Goal: Task Accomplishment & Management: Manage account settings

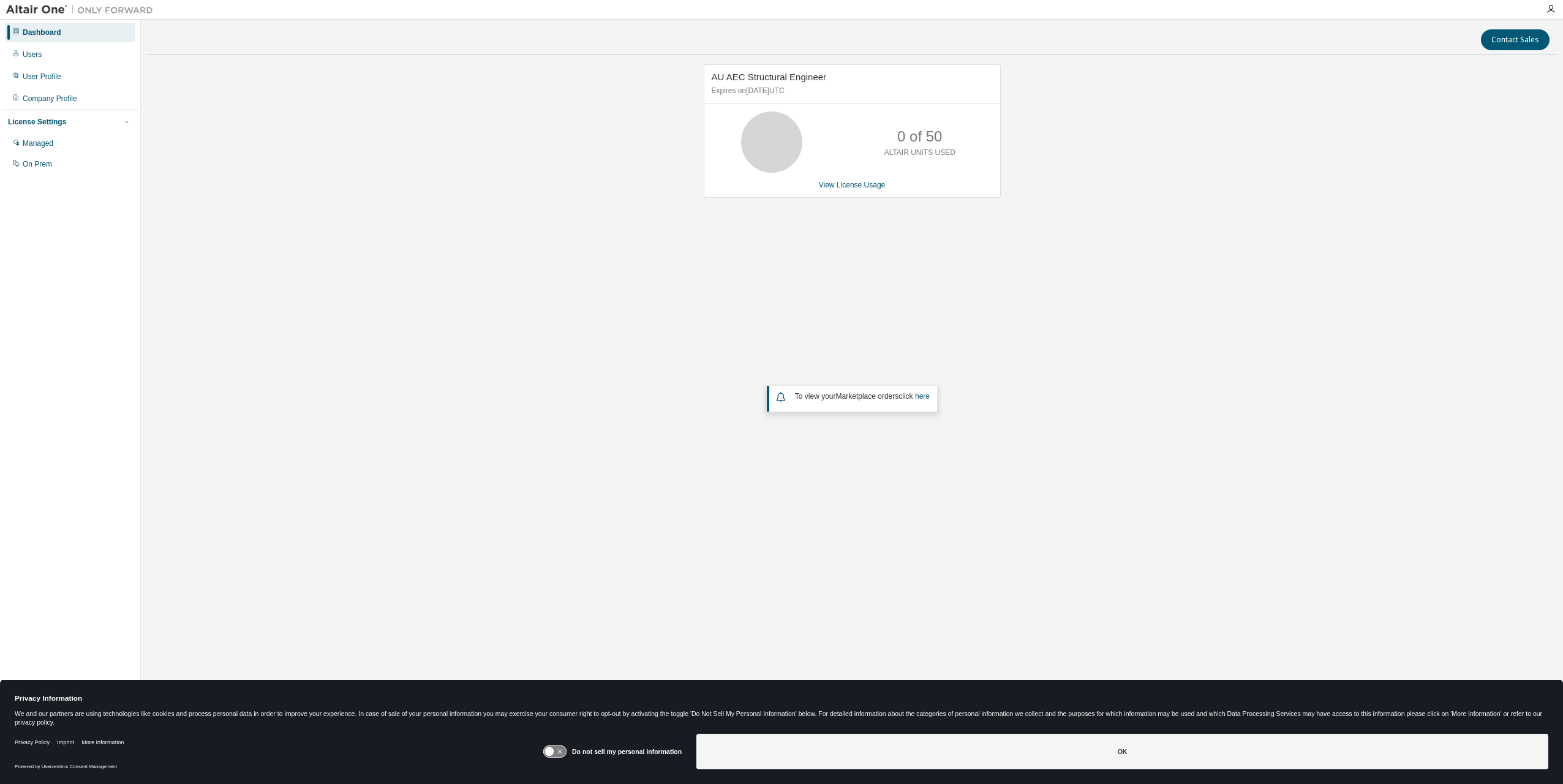
click at [57, 65] on div "Dashboard Users User Profile Company Profile License Settings Managed On Prem" at bounding box center [70, 98] width 137 height 153
click at [39, 57] on div "Users" at bounding box center [32, 54] width 19 height 10
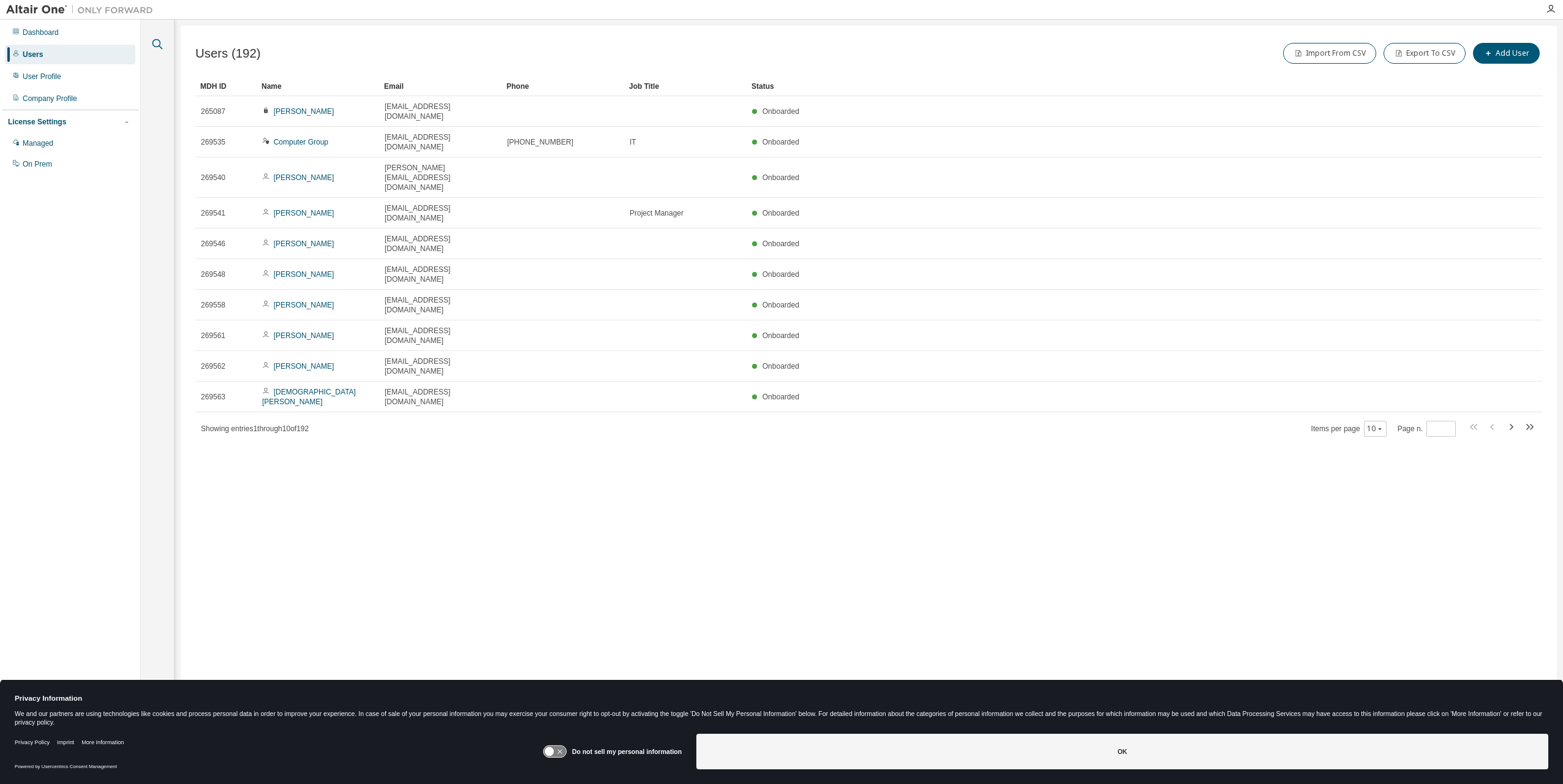
click at [161, 46] on icon "button" at bounding box center [157, 44] width 15 height 15
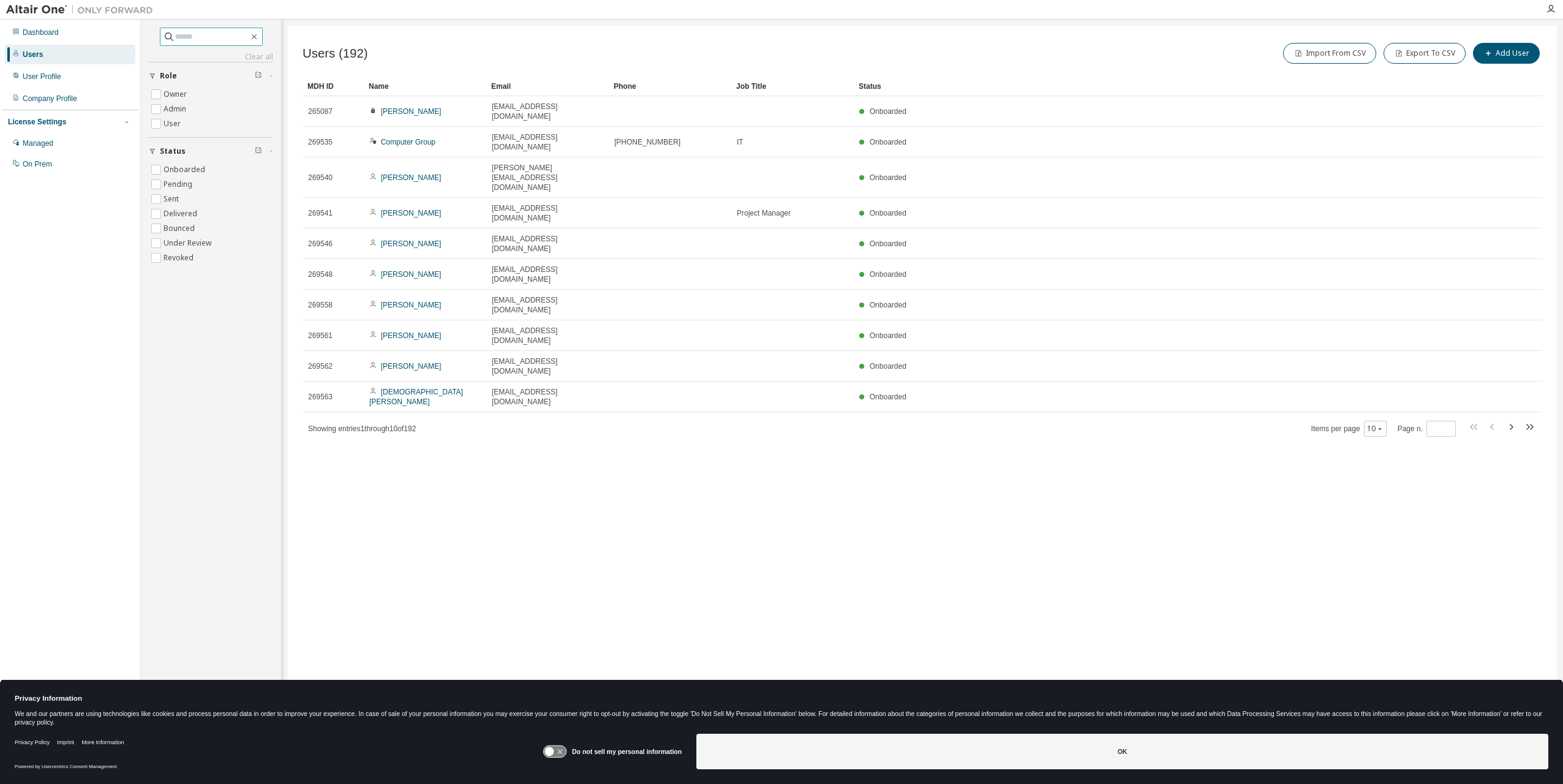
click at [175, 37] on input "text" at bounding box center [212, 37] width 73 height 12
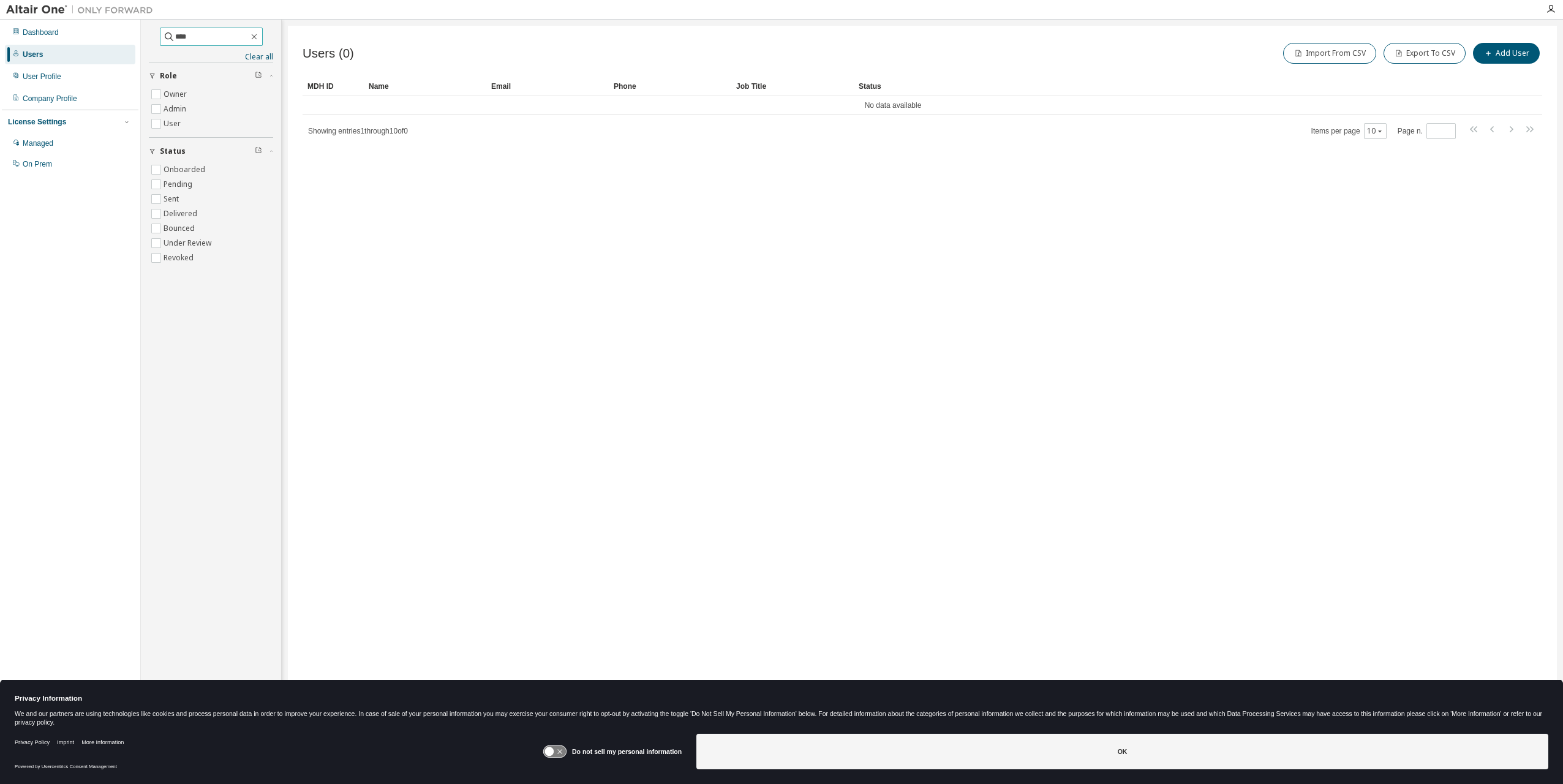
drag, startPoint x: 197, startPoint y: 37, endPoint x: 170, endPoint y: 39, distance: 27.1
click at [175, 39] on input "****" at bounding box center [212, 37] width 73 height 12
type input "*"
drag, startPoint x: 197, startPoint y: 38, endPoint x: 86, endPoint y: 36, distance: 111.0
click at [87, 36] on div "Dashboard Users User Profile Company Profile License Settings Managed On Prem *…" at bounding box center [781, 384] width 1563 height 729
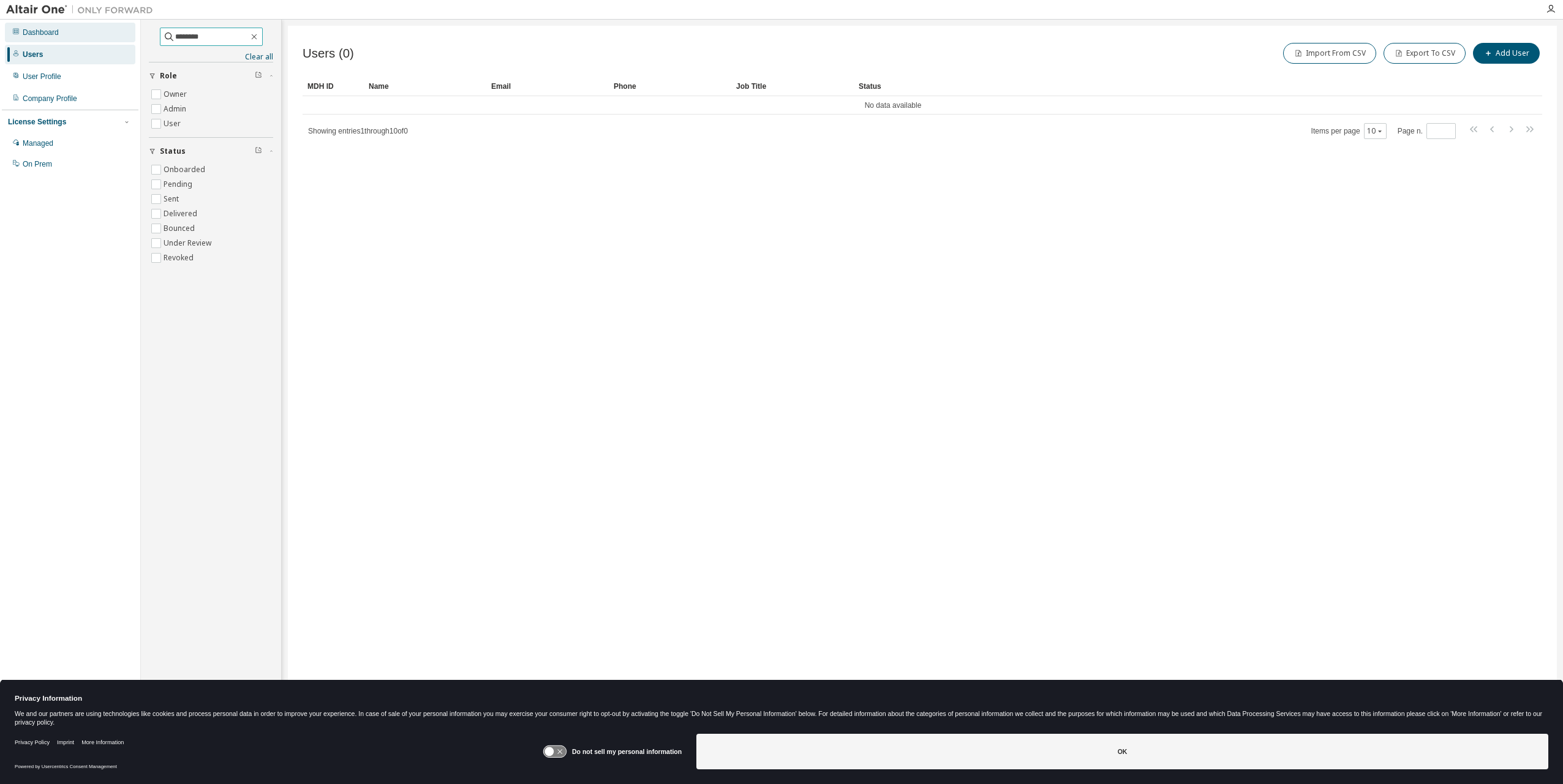
drag, startPoint x: 211, startPoint y: 35, endPoint x: 35, endPoint y: 37, distance: 176.0
click at [36, 38] on div "Dashboard Users User Profile Company Profile License Settings Managed On Prem *…" at bounding box center [781, 384] width 1563 height 729
drag, startPoint x: 204, startPoint y: 34, endPoint x: 13, endPoint y: 76, distance: 195.6
click at [13, 76] on div "Dashboard Users User Profile Company Profile License Settings Managed On Prem *…" at bounding box center [781, 384] width 1563 height 729
drag, startPoint x: 184, startPoint y: 36, endPoint x: 83, endPoint y: 50, distance: 102.0
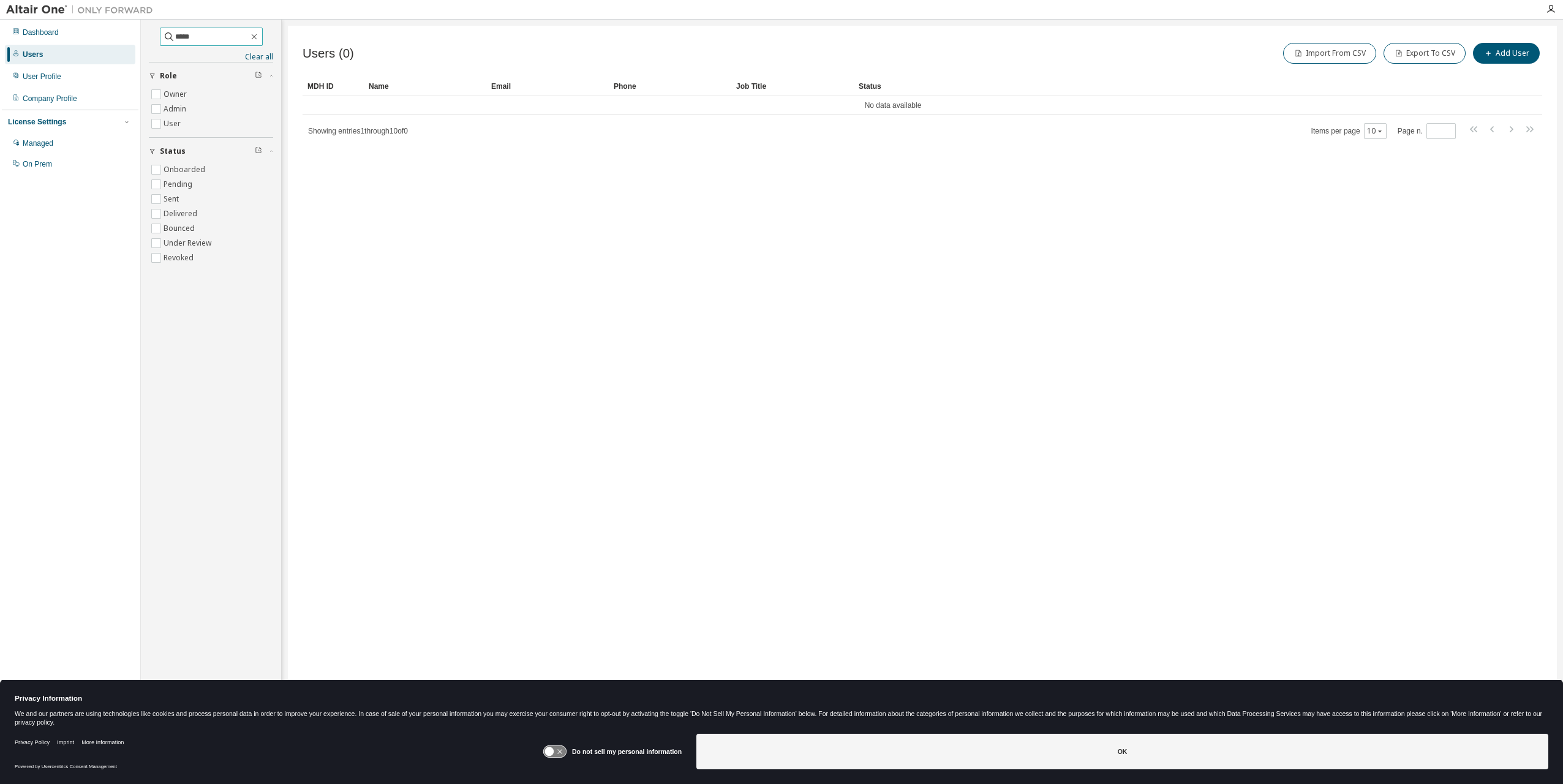
click at [83, 50] on div "Dashboard Users User Profile Company Profile License Settings Managed On Prem *…" at bounding box center [781, 384] width 1563 height 729
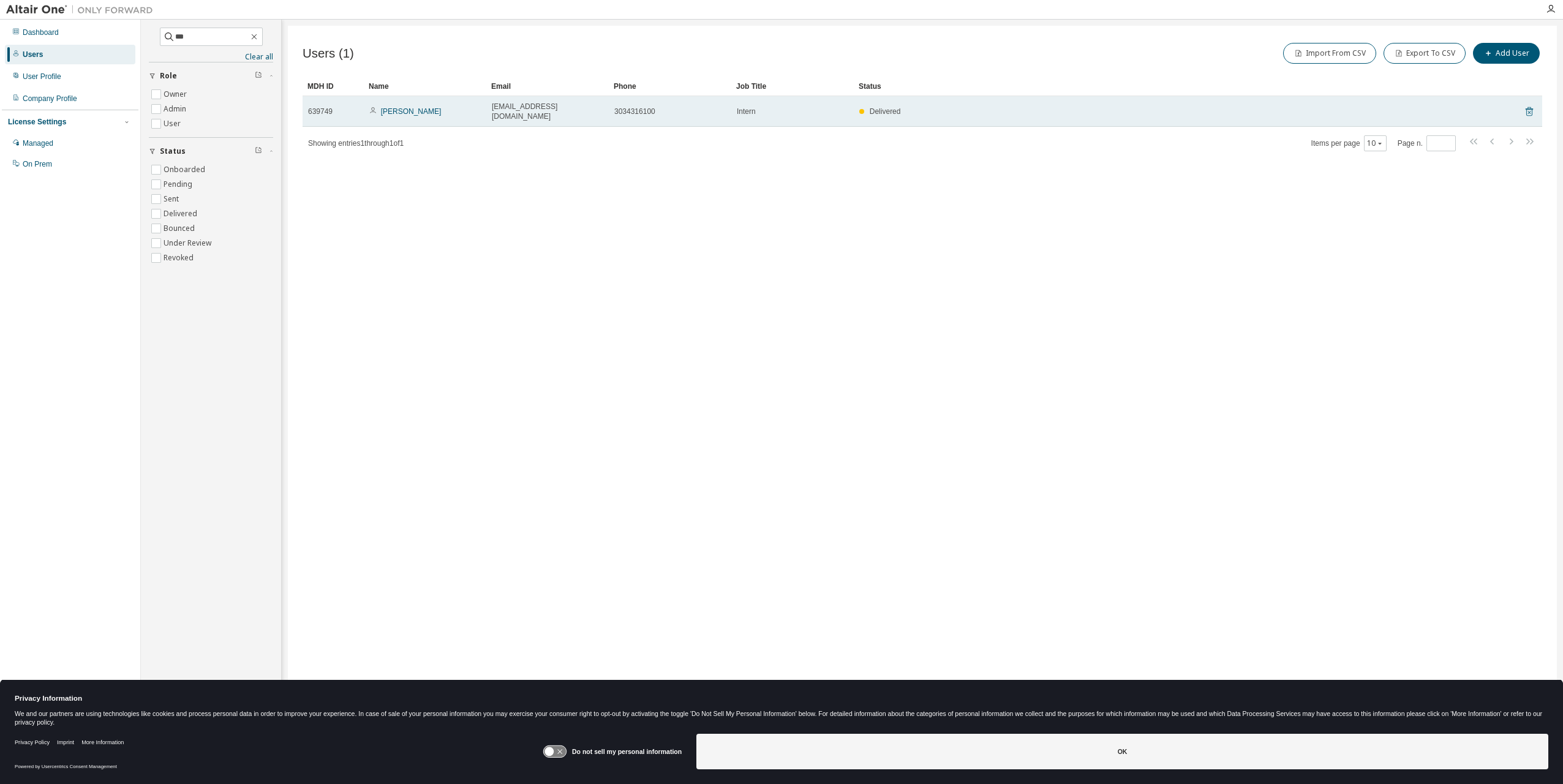
click at [1527, 106] on icon at bounding box center [1528, 112] width 11 height 15
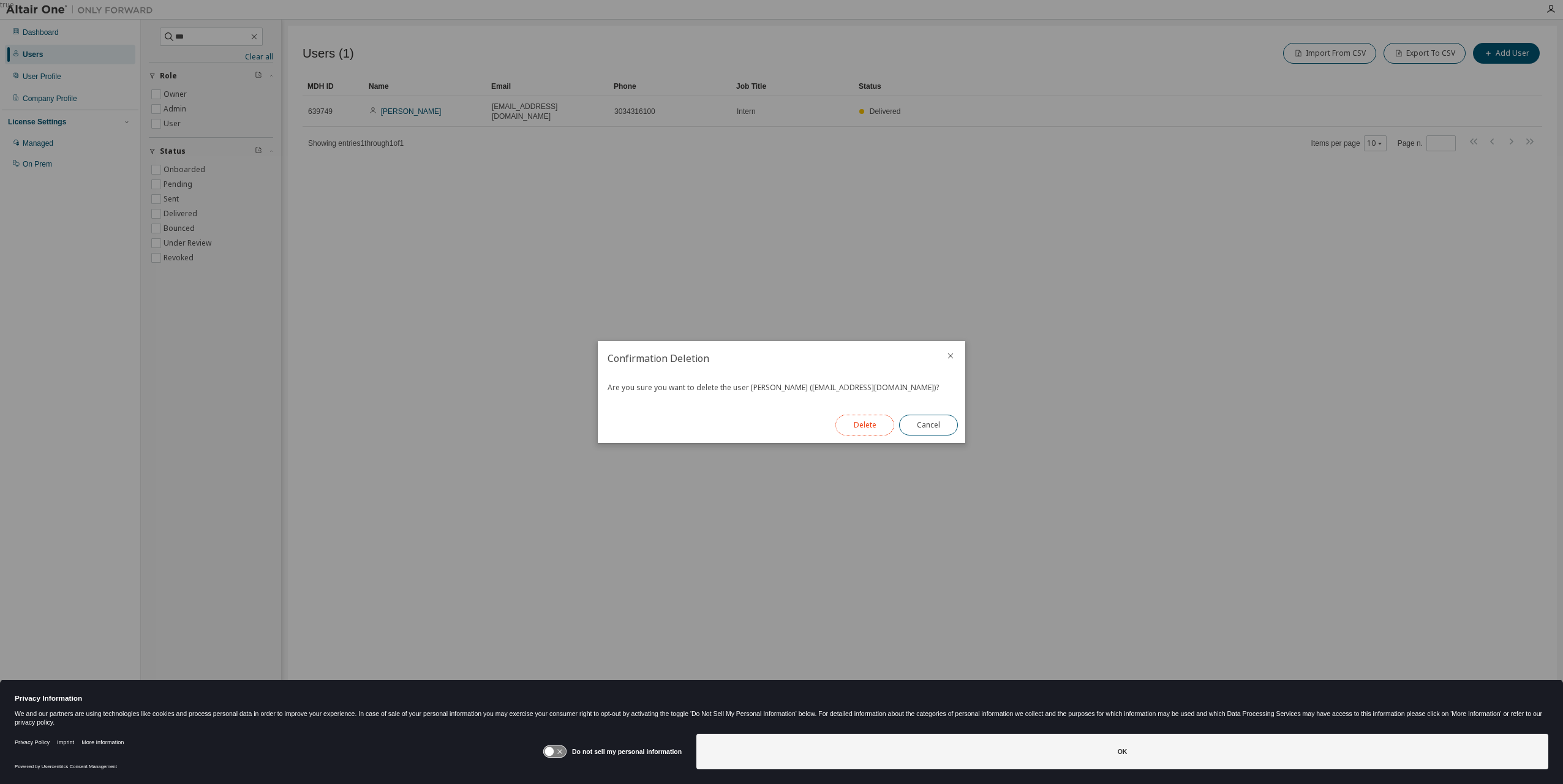
click at [850, 424] on button "Delete" at bounding box center [865, 425] width 59 height 21
click at [941, 430] on button "Close" at bounding box center [929, 425] width 59 height 21
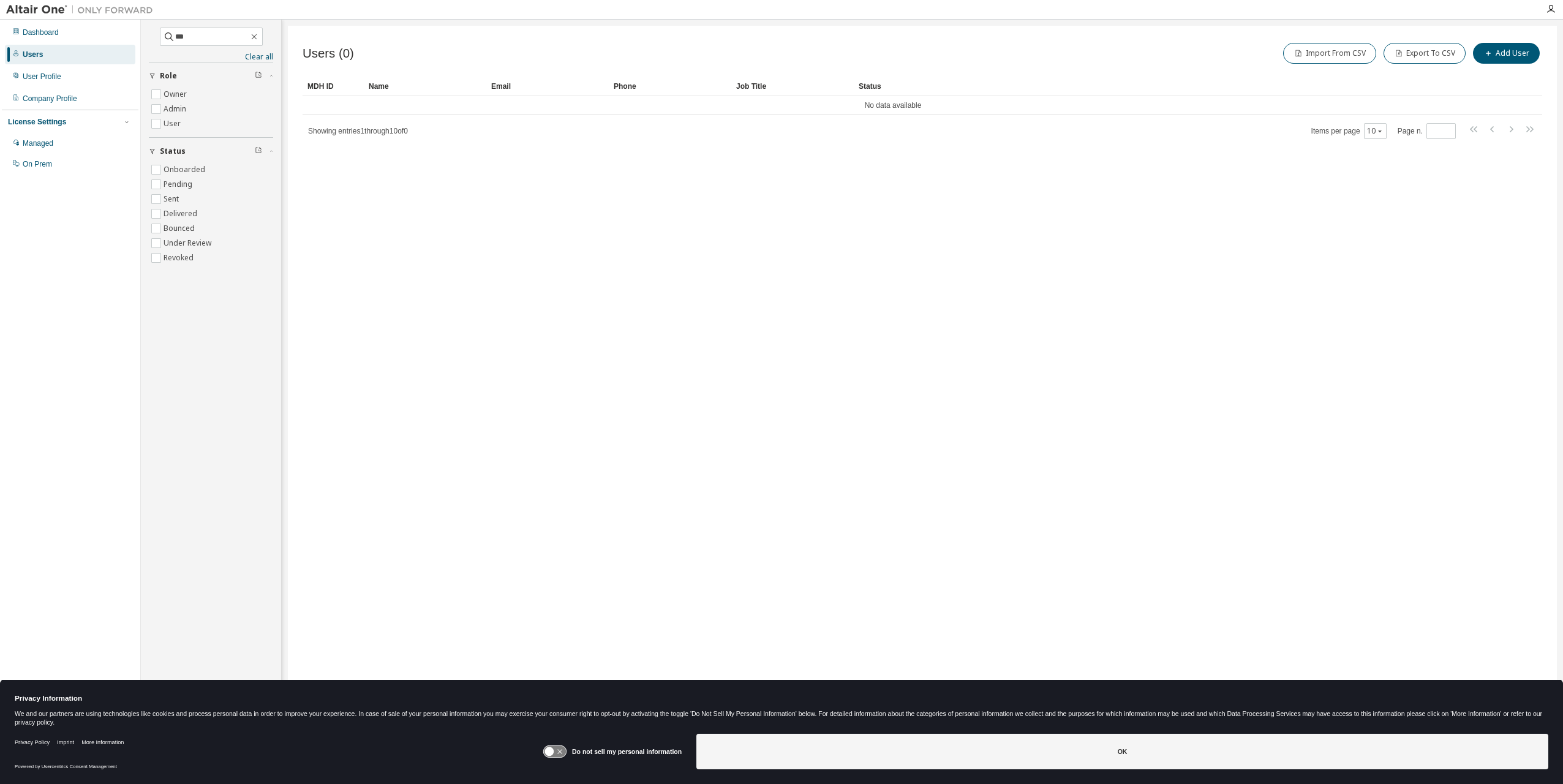
click at [225, 46] on div "*** Clear all Status Onboarded Pending Sent Delivered Bounced Under Review Revo…" at bounding box center [211, 150] width 124 height 244
click at [225, 40] on input "***" at bounding box center [212, 37] width 73 height 12
drag, startPoint x: 225, startPoint y: 40, endPoint x: 0, endPoint y: 86, distance: 229.7
click at [0, 86] on html "Dashboard Users User Profile Company Profile License Settings Managed On Prem *…" at bounding box center [781, 392] width 1563 height 784
drag, startPoint x: 223, startPoint y: 35, endPoint x: 7, endPoint y: 62, distance: 217.7
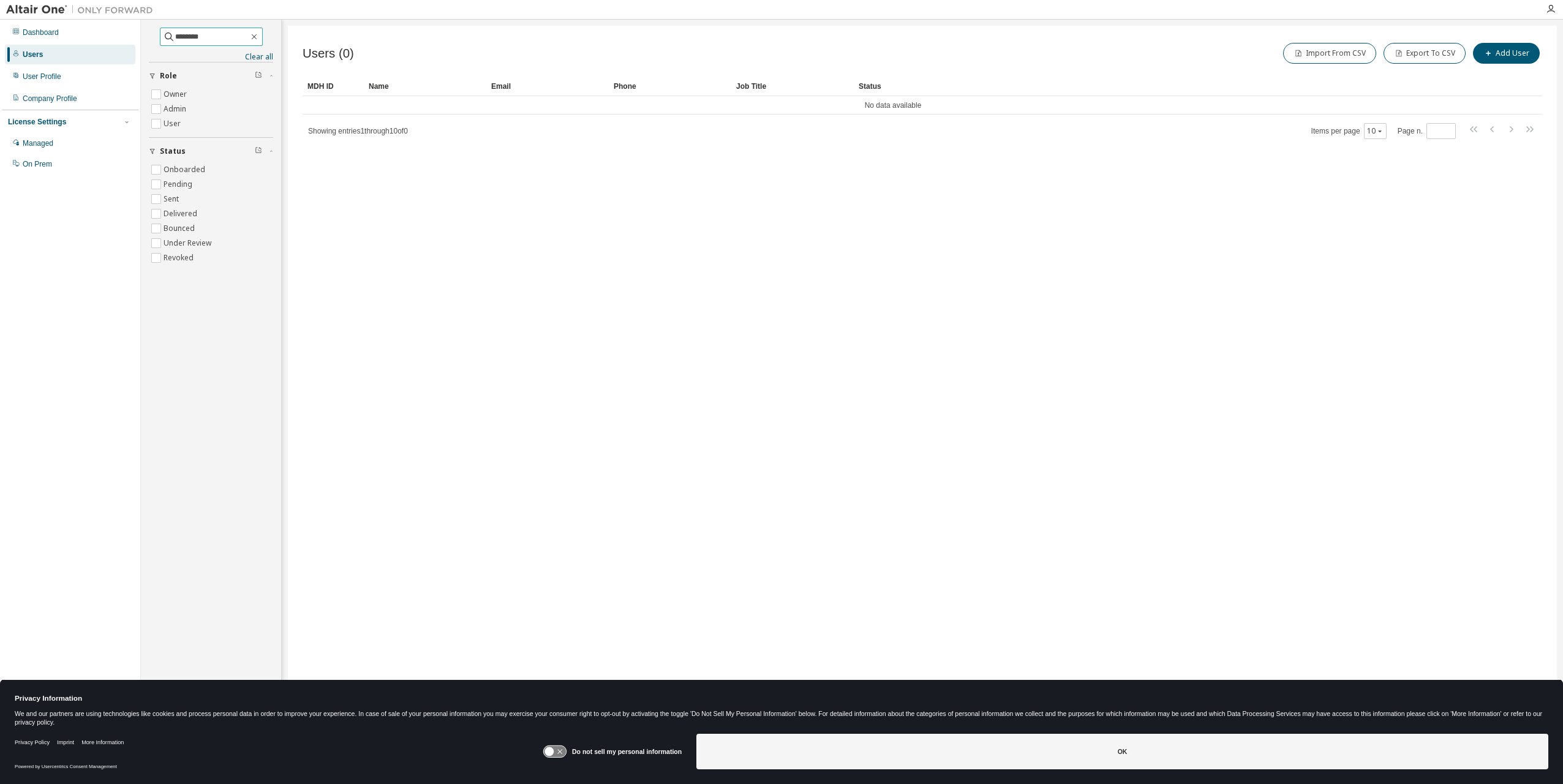
click at [17, 62] on div "Dashboard Users User Profile Company Profile License Settings Managed On Prem *…" at bounding box center [781, 384] width 1563 height 729
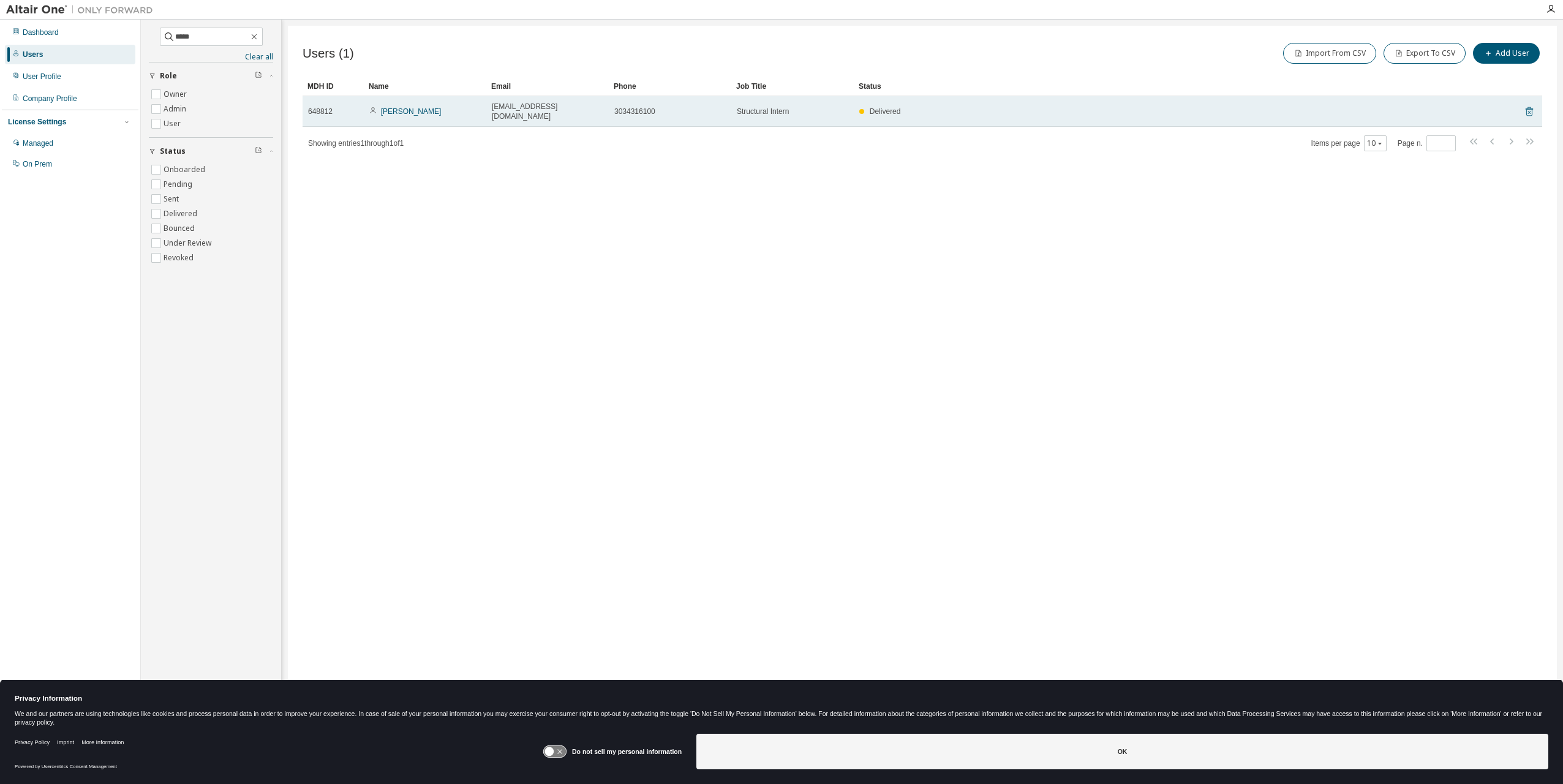
click at [1526, 107] on icon at bounding box center [1529, 112] width 7 height 10
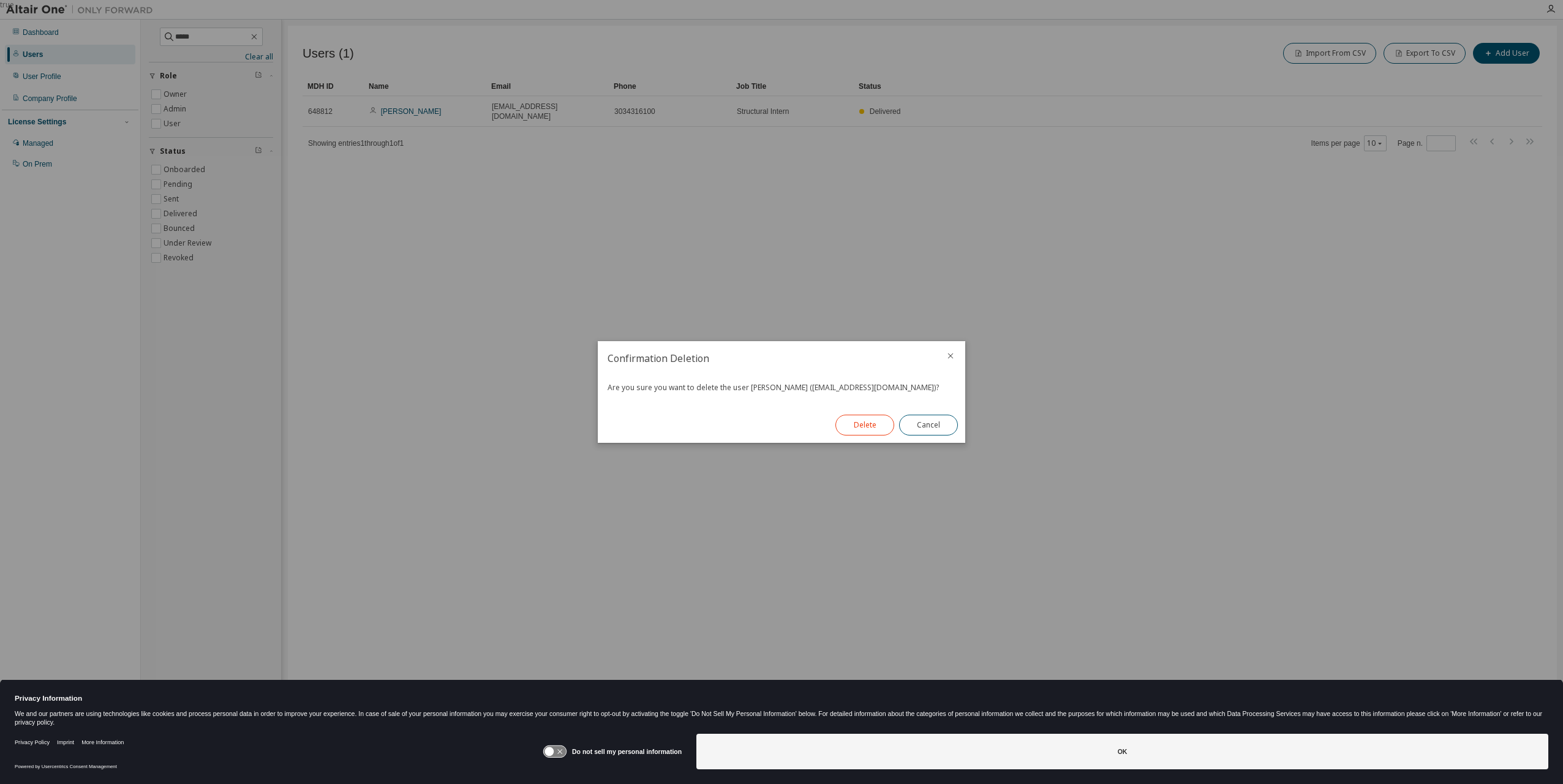
click at [874, 427] on button "Delete" at bounding box center [865, 425] width 59 height 21
click at [932, 427] on button "Close" at bounding box center [929, 425] width 59 height 21
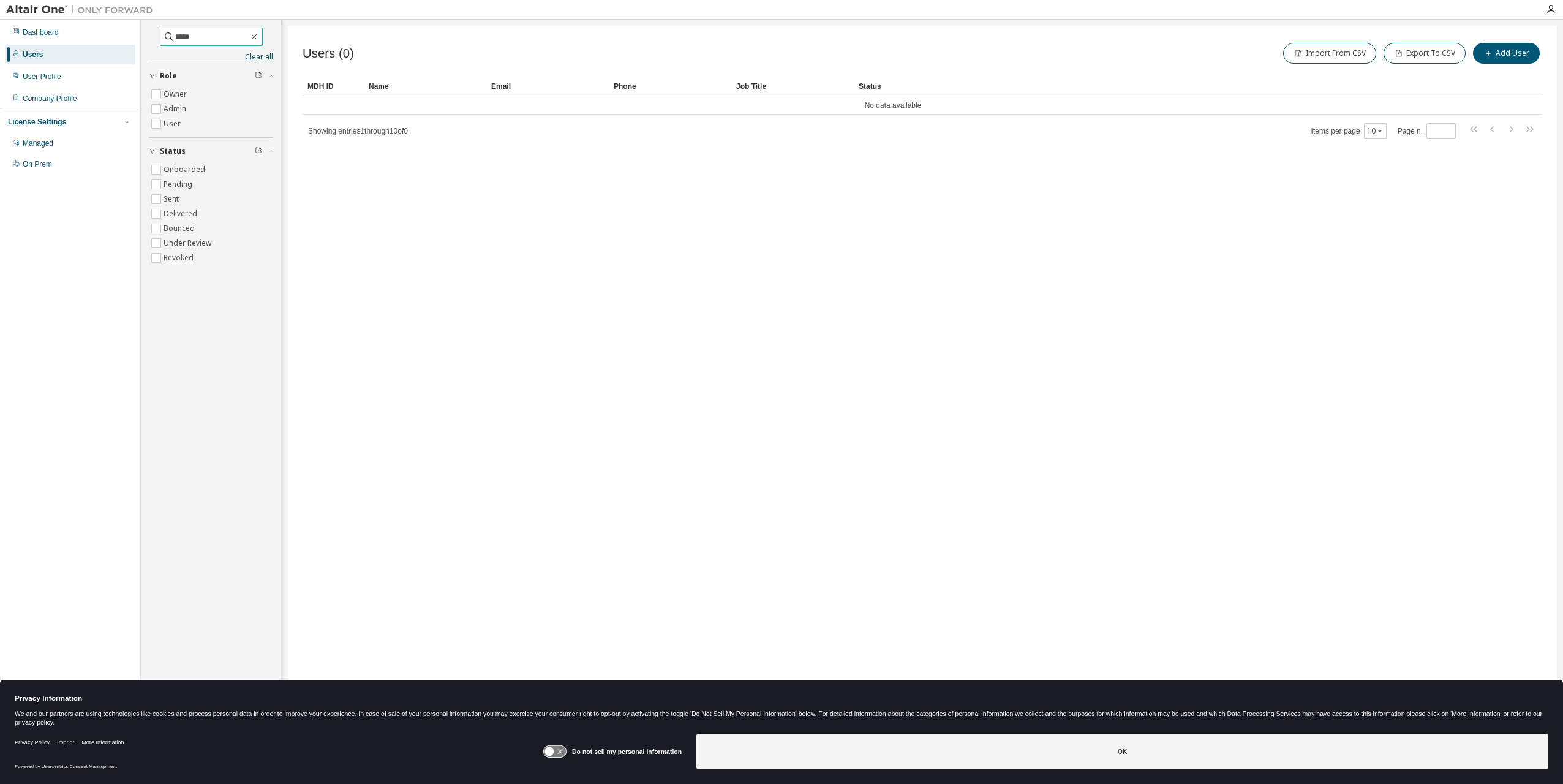
drag, startPoint x: 224, startPoint y: 36, endPoint x: 0, endPoint y: 74, distance: 227.2
click at [0, 74] on html "Dashboard Users User Profile Company Profile License Settings Managed On Prem *…" at bounding box center [781, 392] width 1563 height 784
drag, startPoint x: 203, startPoint y: 36, endPoint x: 79, endPoint y: 41, distance: 124.1
click at [79, 41] on div "Dashboard Users User Profile Company Profile License Settings Managed On Prem *…" at bounding box center [781, 384] width 1563 height 729
drag, startPoint x: 237, startPoint y: 35, endPoint x: 0, endPoint y: 44, distance: 237.2
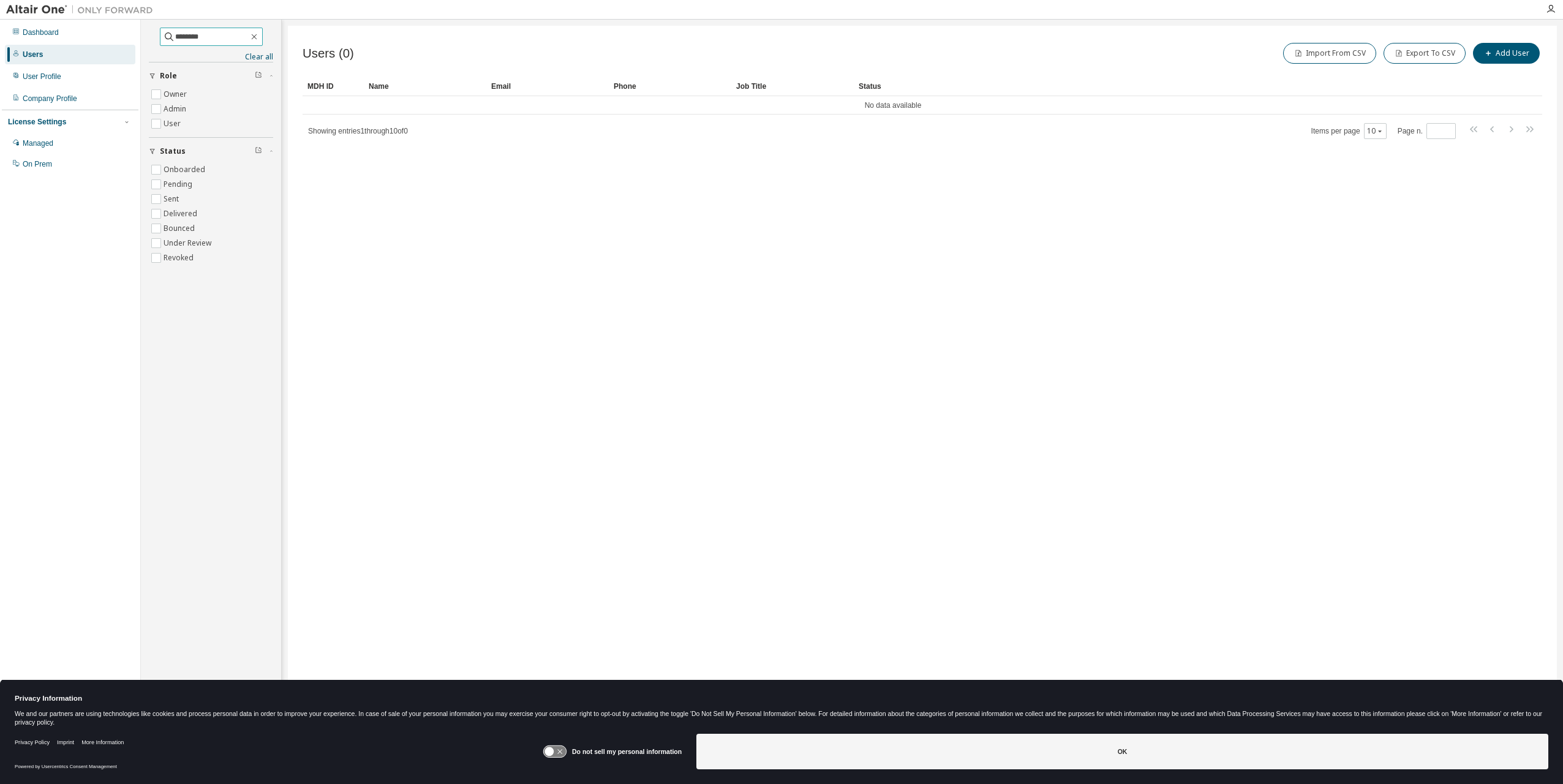
click at [0, 43] on html "Dashboard Users User Profile Company Profile License Settings Managed On Prem *…" at bounding box center [781, 392] width 1563 height 784
drag, startPoint x: 208, startPoint y: 39, endPoint x: 0, endPoint y: 43, distance: 208.0
click at [0, 46] on html "Dashboard Users User Profile Company Profile License Settings Managed On Prem *…" at bounding box center [781, 392] width 1563 height 784
drag, startPoint x: 223, startPoint y: 40, endPoint x: 0, endPoint y: 42, distance: 223.0
click at [15, 40] on div "Dashboard Users User Profile Company Profile License Settings Managed On Prem *…" at bounding box center [781, 384] width 1563 height 729
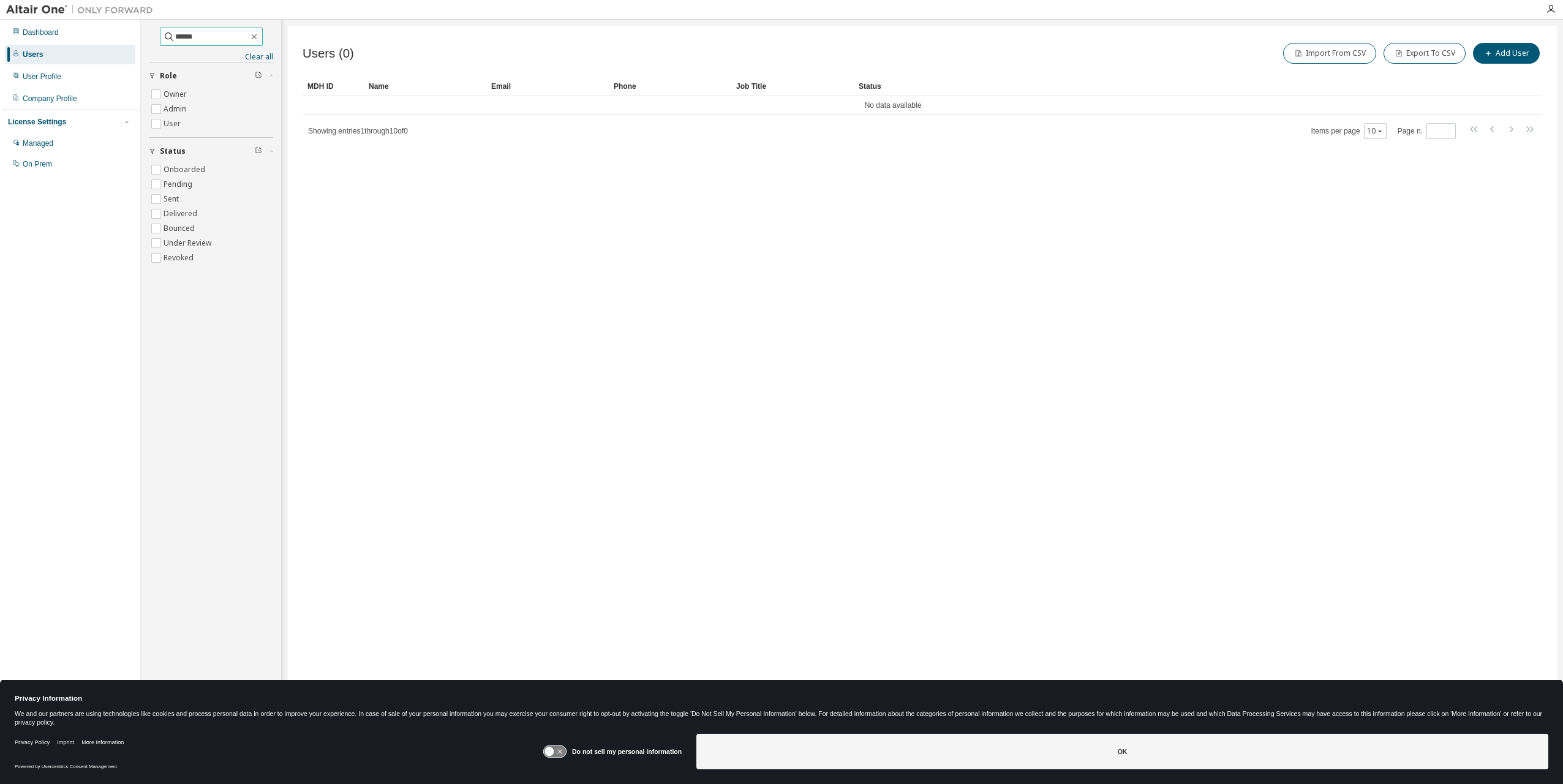
type input "******"
